Goal: Find specific page/section: Find specific page/section

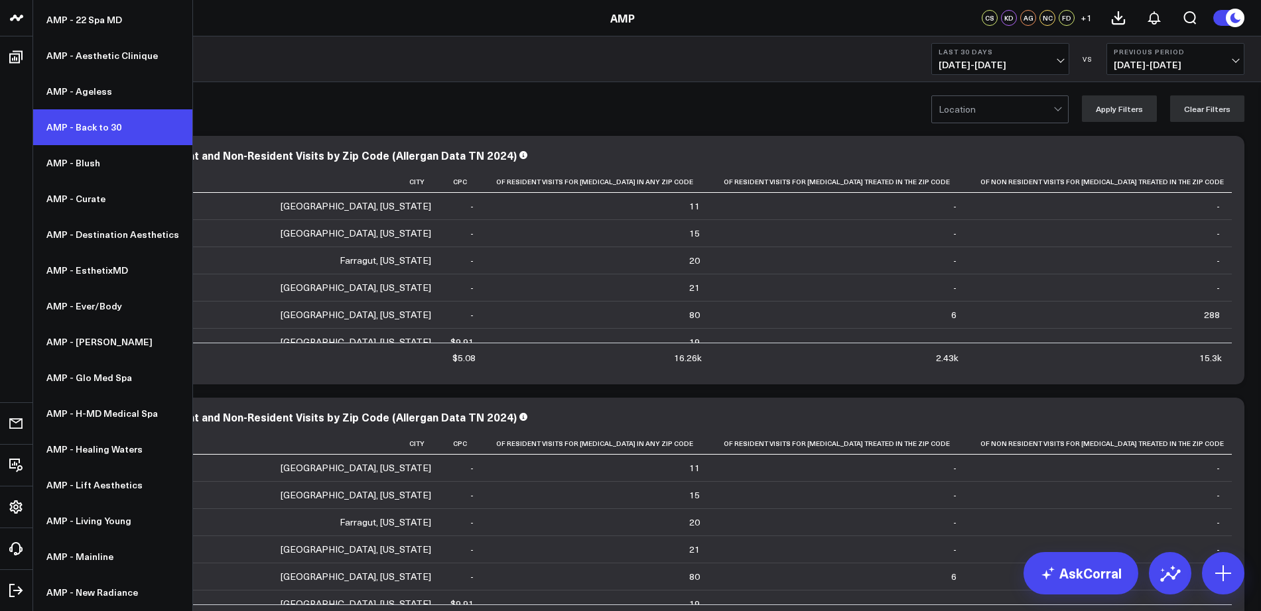
scroll to position [66, 0]
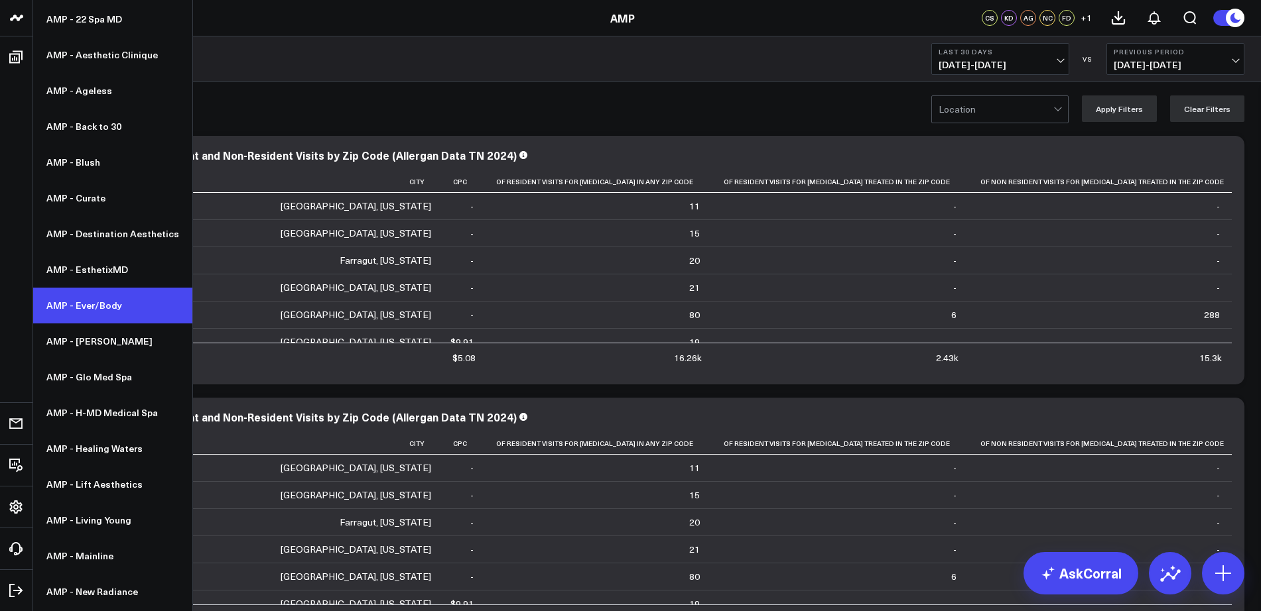
click at [102, 300] on link "AMP - Ever/Body" at bounding box center [112, 306] width 159 height 36
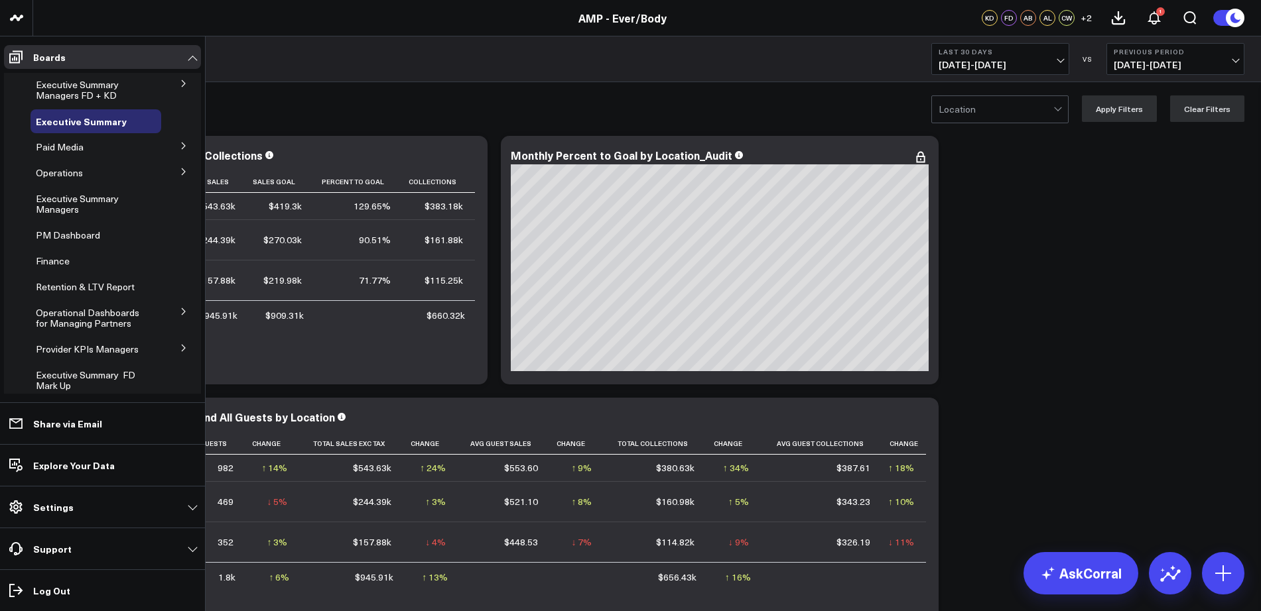
scroll to position [56, 0]
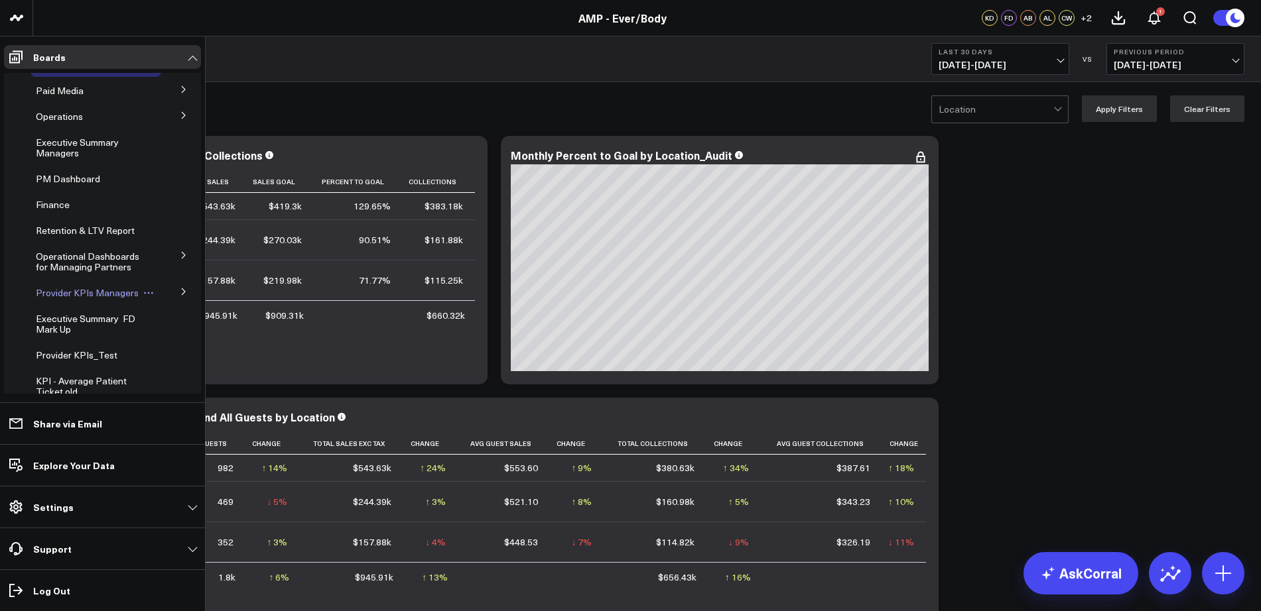
click at [50, 286] on span "Provider KPIs Managers" at bounding box center [87, 292] width 103 height 13
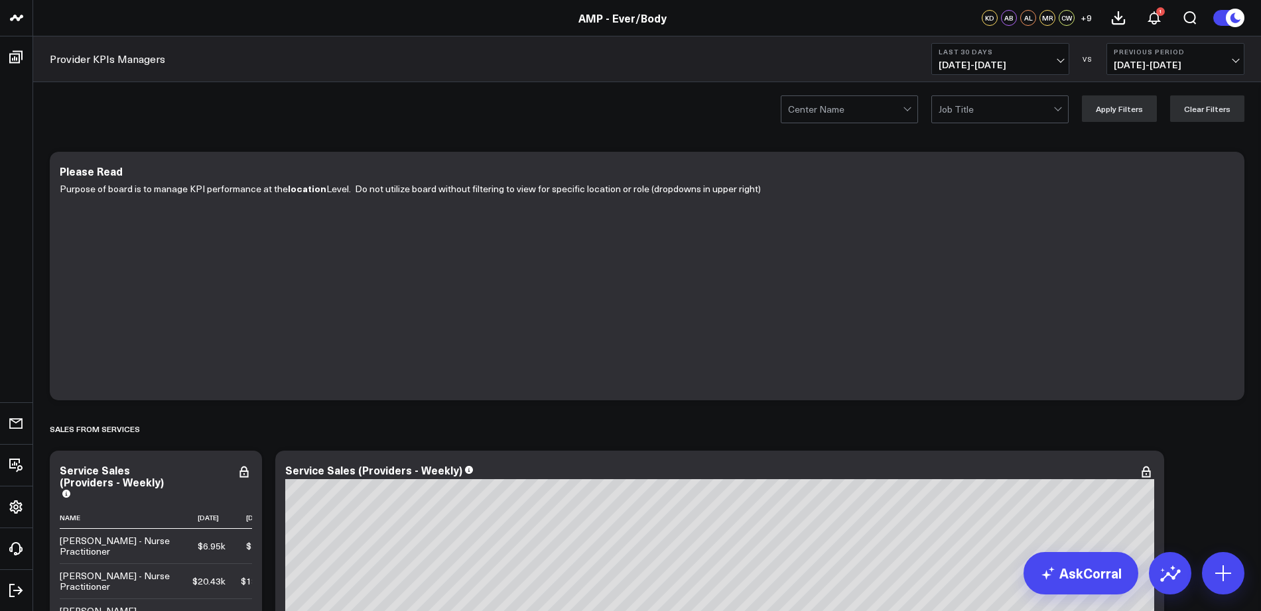
click at [882, 119] on div at bounding box center [845, 109] width 115 height 27
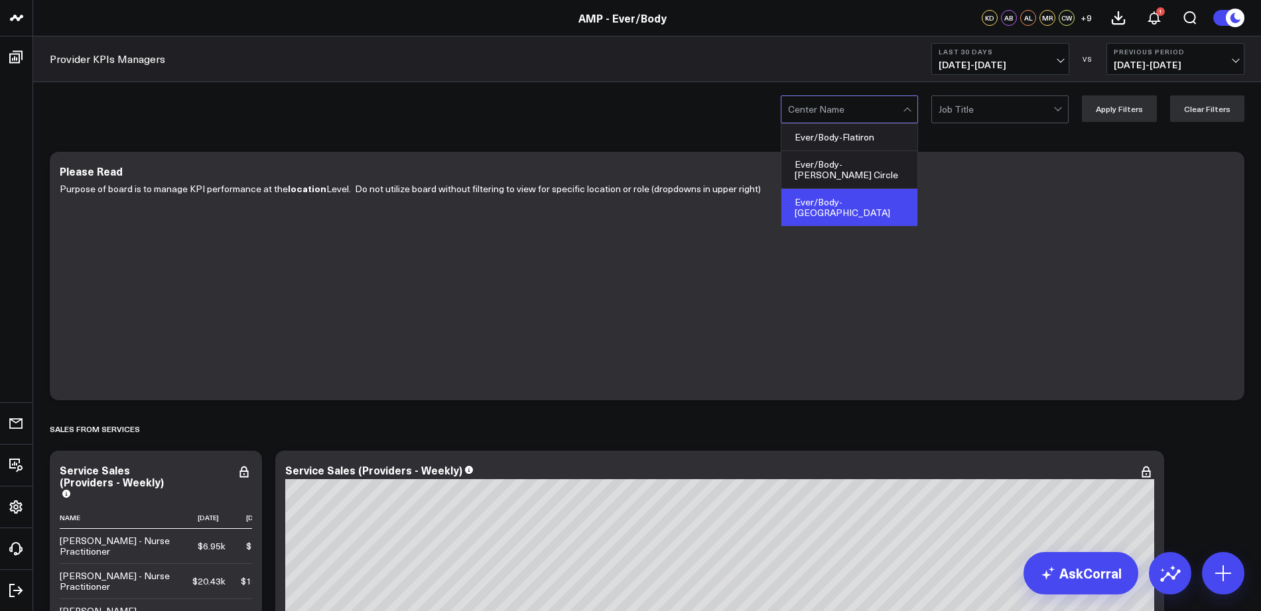
click at [869, 189] on div "Ever/Body-Williamsburg" at bounding box center [849, 207] width 136 height 37
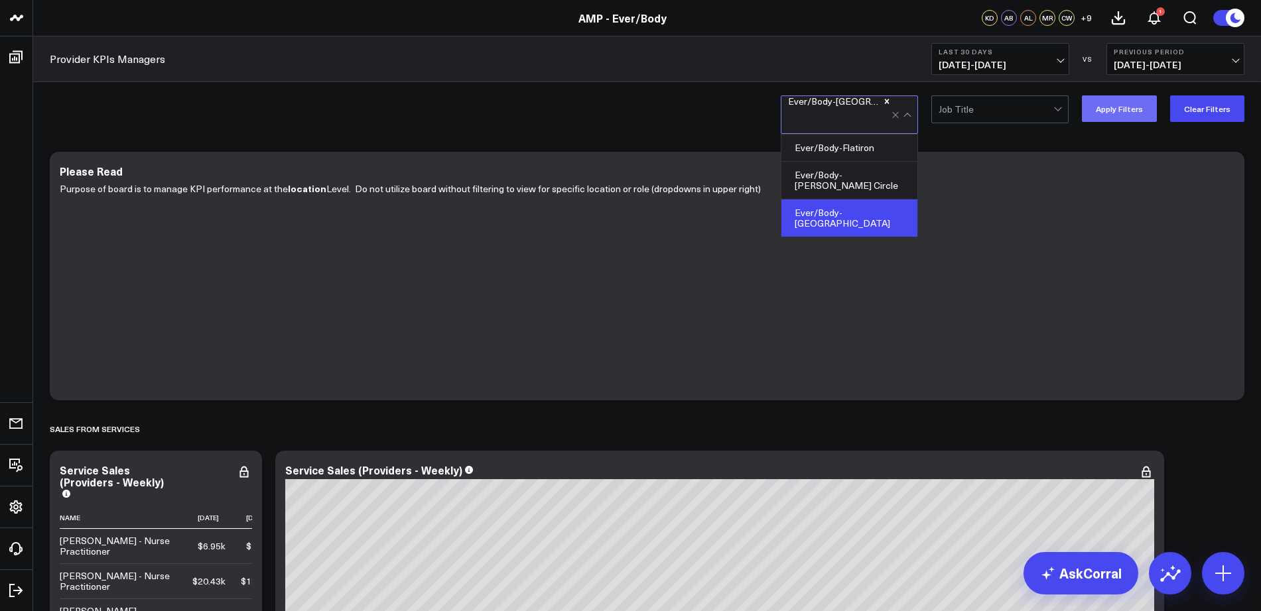
click at [1129, 107] on button "Apply Filters" at bounding box center [1119, 108] width 75 height 27
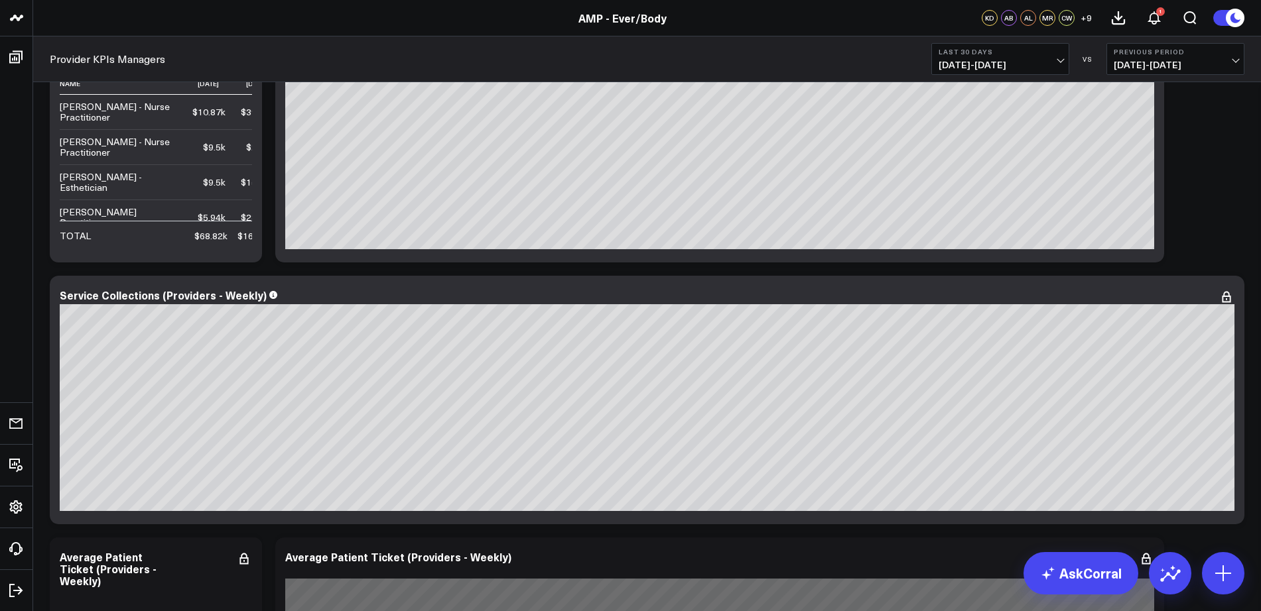
scroll to position [743, 0]
